Goal: Navigation & Orientation: Go to known website

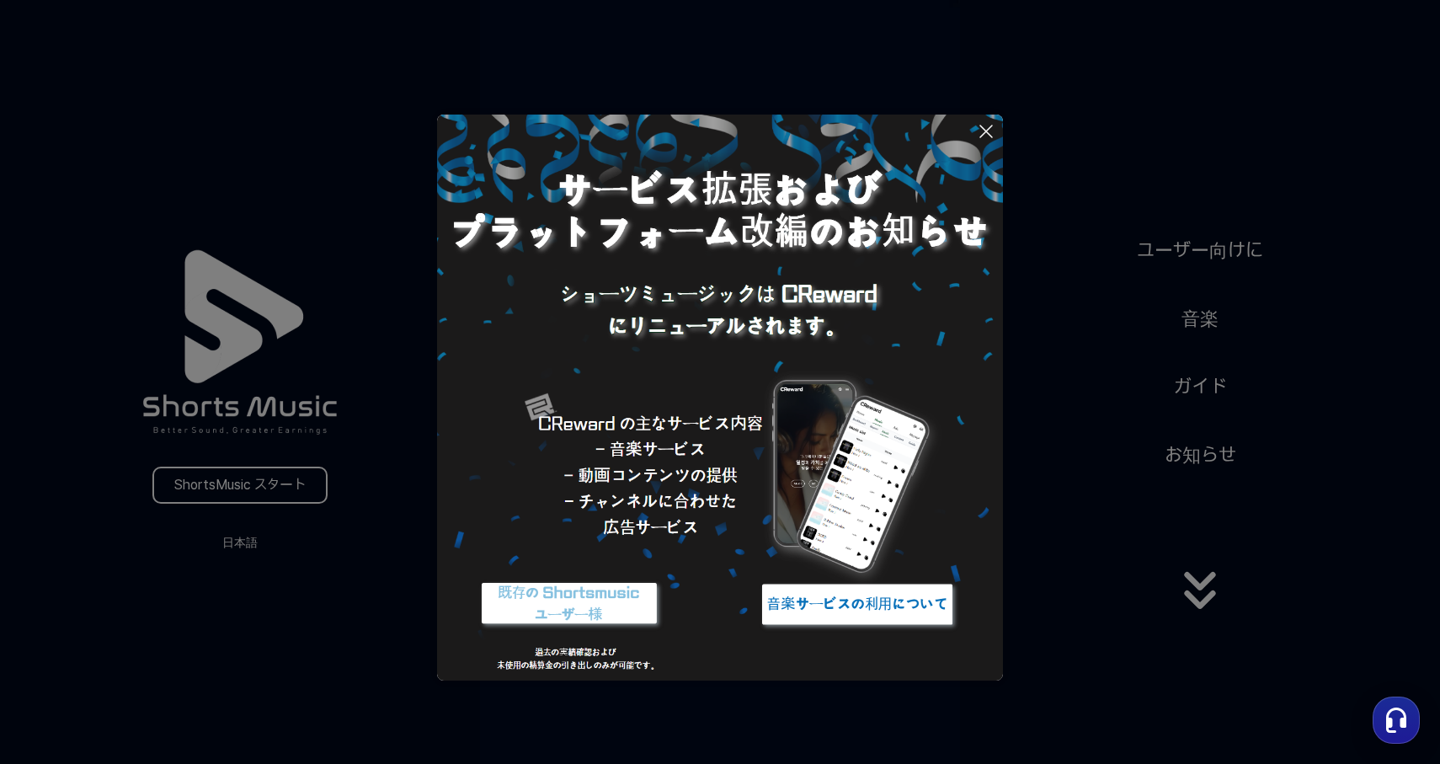
click at [600, 592] on img at bounding box center [569, 604] width 211 height 63
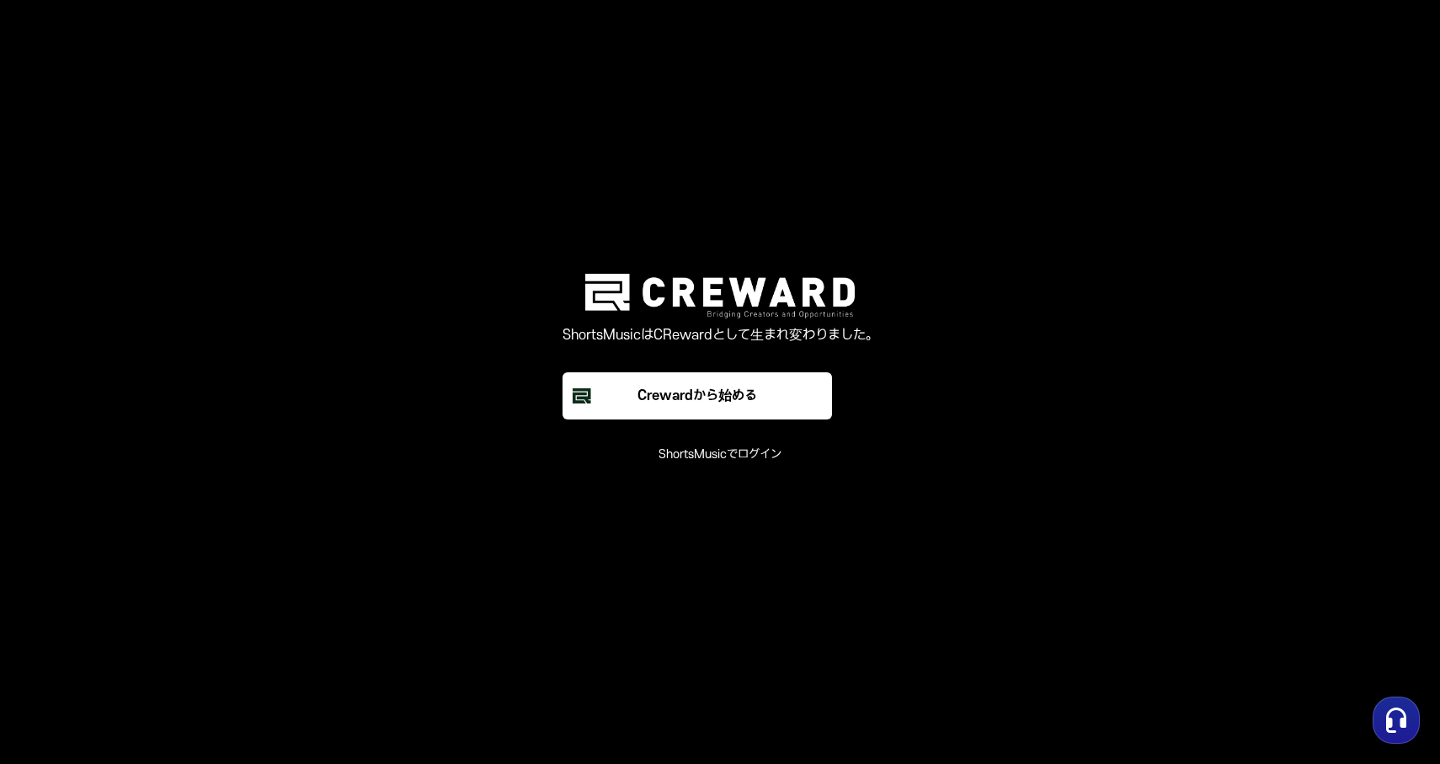
drag, startPoint x: 757, startPoint y: 458, endPoint x: 717, endPoint y: 358, distance: 107.7
click at [717, 358] on div "ShortsMusicはCRewardとして生まれ変わりました。 Crewardから始める ShortsMusicでログイン" at bounding box center [719, 368] width 505 height 189
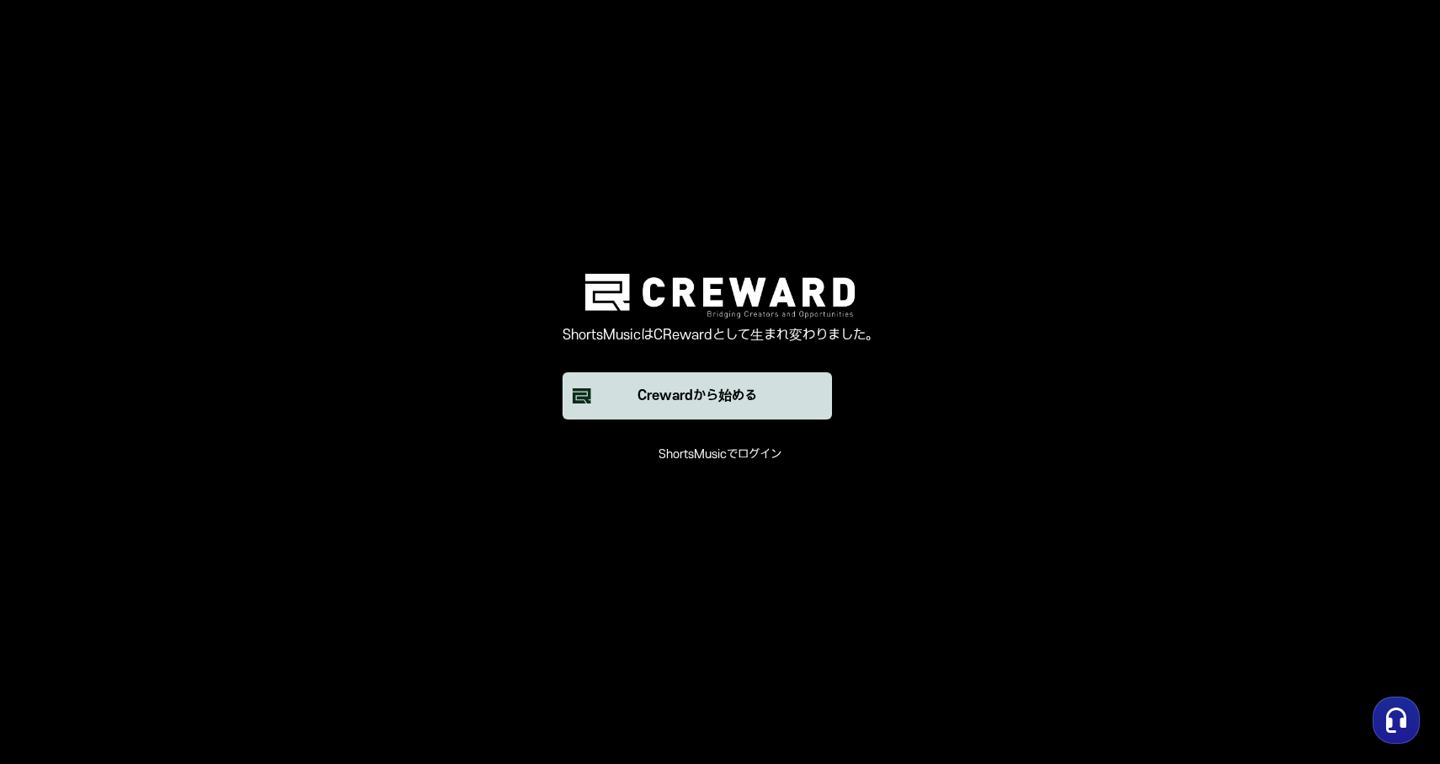
click at [764, 410] on button "Crewardから始める" at bounding box center [697, 395] width 269 height 47
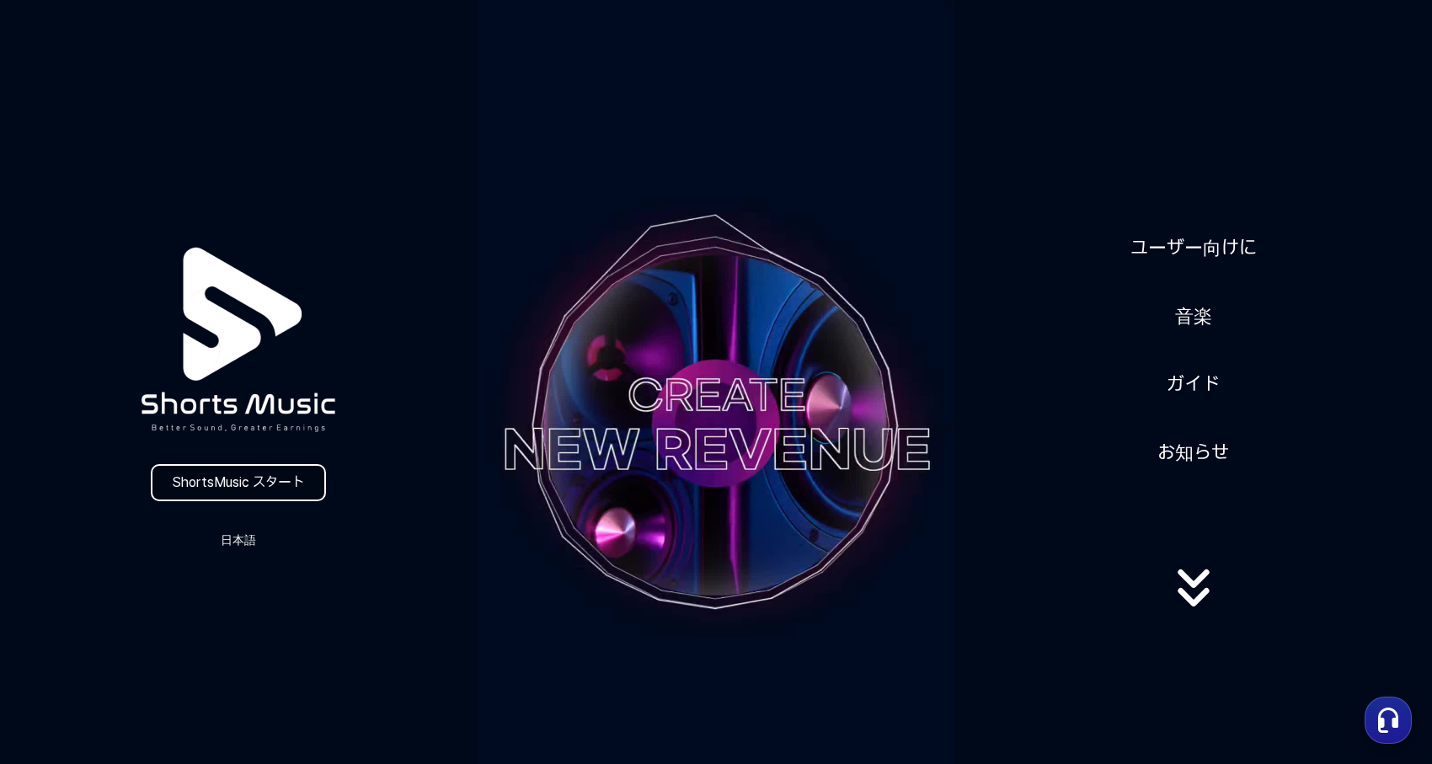
click at [277, 484] on link "ShortsMusic スタート" at bounding box center [238, 482] width 175 height 37
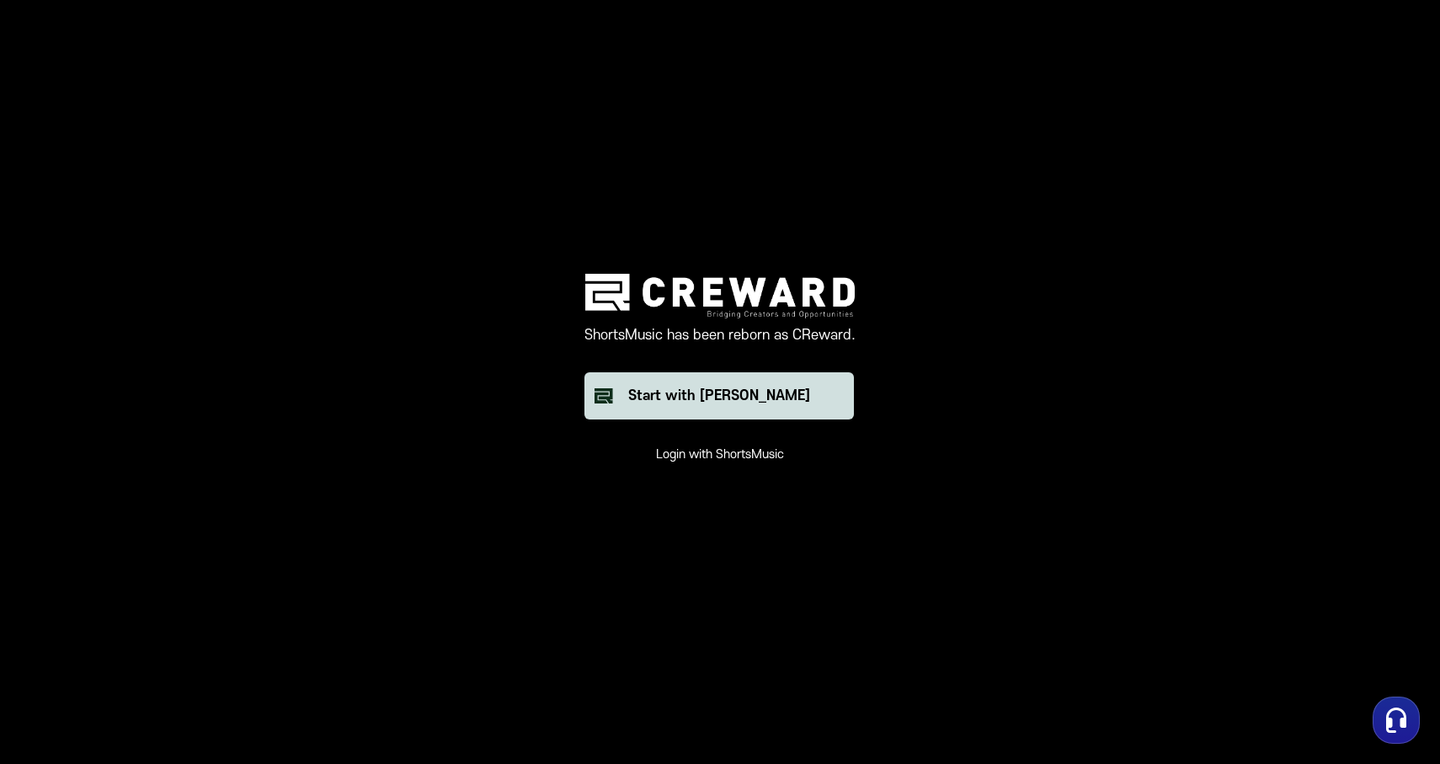
click at [665, 398] on div "Start with [PERSON_NAME]" at bounding box center [719, 396] width 182 height 20
